Goal: Information Seeking & Learning: Learn about a topic

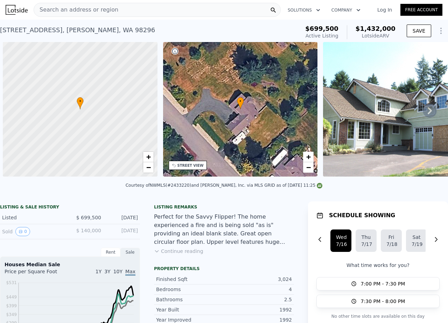
scroll to position [0, 3]
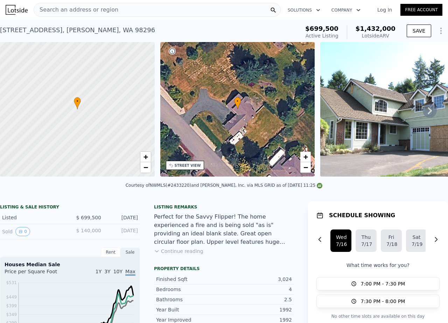
click at [152, 8] on div "Search an address or region" at bounding box center [157, 10] width 247 height 14
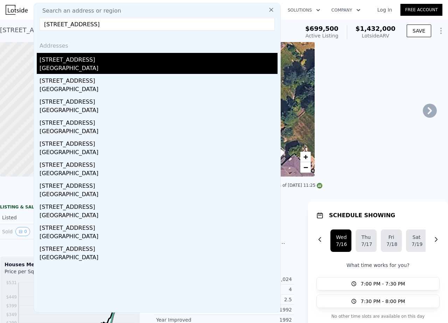
type input "[STREET_ADDRESS]"
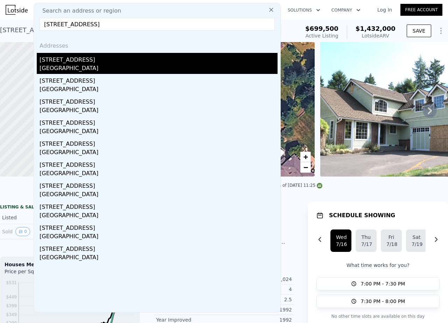
click at [115, 67] on div "[GEOGRAPHIC_DATA]" at bounding box center [159, 69] width 238 height 10
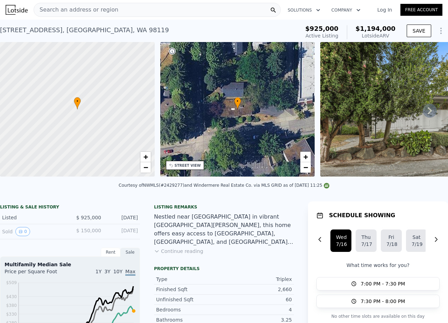
click at [116, 10] on div "Search an address or region" at bounding box center [157, 10] width 247 height 14
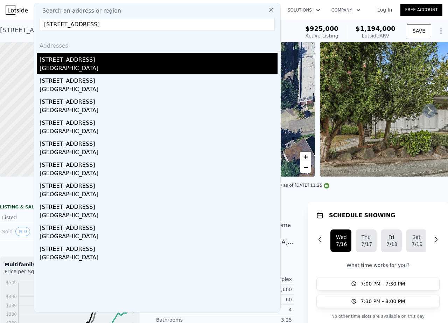
type input "[STREET_ADDRESS]"
click at [75, 66] on div "[GEOGRAPHIC_DATA]" at bounding box center [159, 69] width 238 height 10
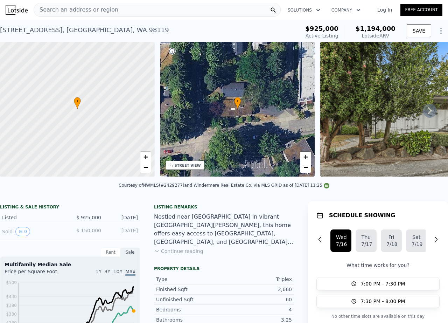
type input "3"
type input "4"
type input "1.75"
type input "3"
type input "1660"
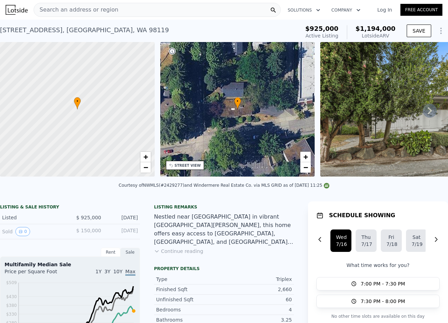
type input "2360"
type input "6000"
type input "9058"
type input "$ 916,000"
type input "6"
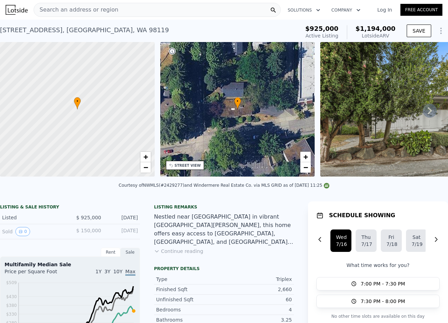
type input "$ 19,374"
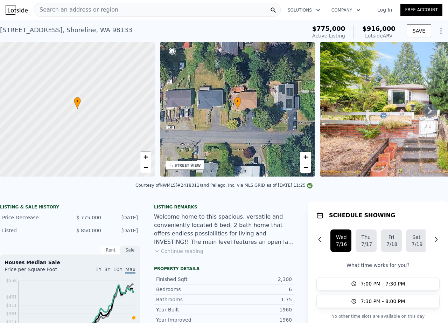
click at [432, 111] on icon at bounding box center [430, 111] width 14 height 14
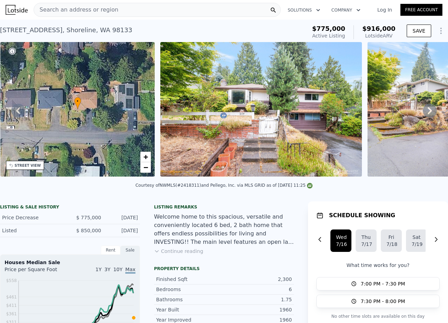
click at [432, 111] on icon at bounding box center [430, 111] width 14 height 14
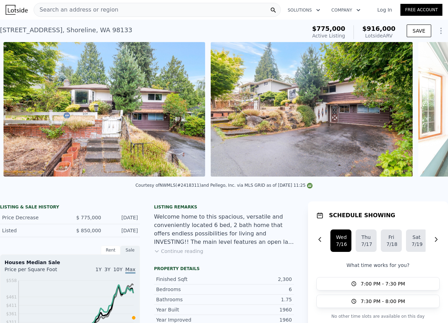
scroll to position [0, 320]
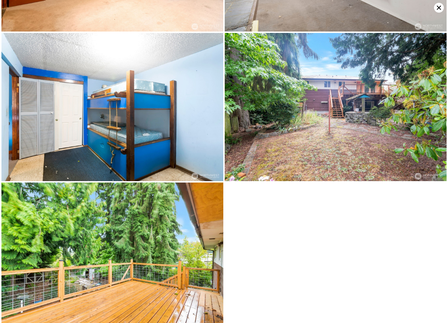
scroll to position [870, 0]
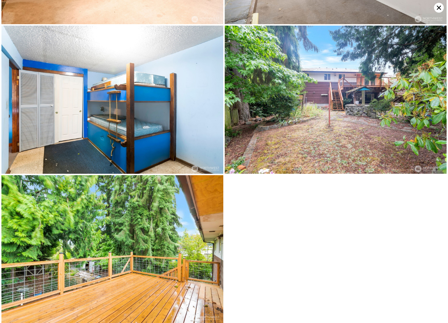
click at [435, 5] on icon at bounding box center [439, 8] width 10 height 10
